Goal: Information Seeking & Learning: Learn about a topic

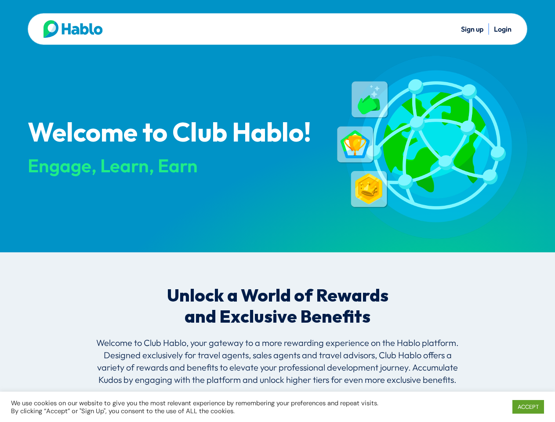
click at [277, 211] on div "Welcome to Club Hablo! Engage, Learn, Earn" at bounding box center [174, 147] width 293 height 183
click at [528, 406] on link "ACCEPT" at bounding box center [528, 407] width 32 height 14
click at [277, 211] on div "Welcome to Club Hablo! Engage, Learn, Earn" at bounding box center [174, 147] width 293 height 183
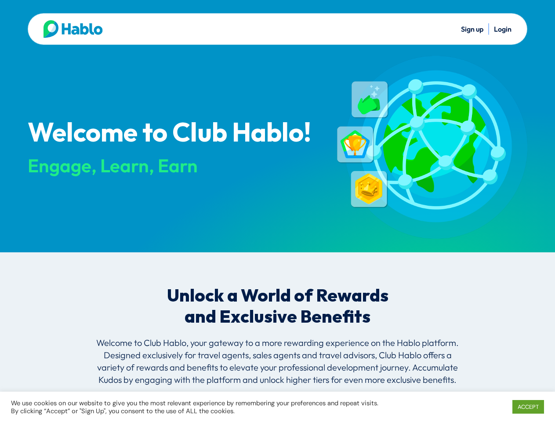
click at [528, 406] on link "ACCEPT" at bounding box center [528, 407] width 32 height 14
